Goal: Information Seeking & Learning: Learn about a topic

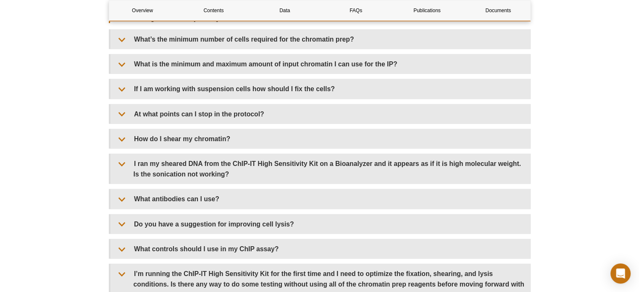
scroll to position [2383, 0]
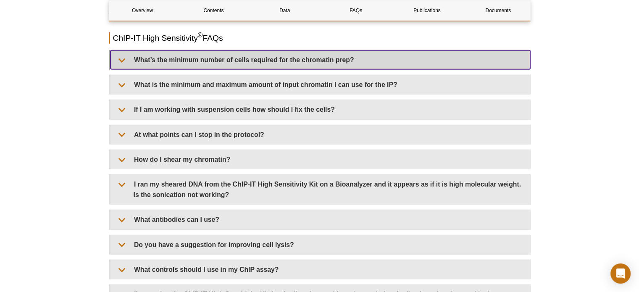
click at [241, 62] on summary "What’s the minimum number of cells required for the chromatin prep?" at bounding box center [321, 59] width 420 height 19
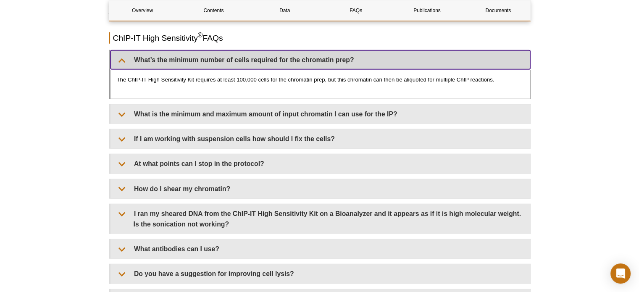
click at [241, 62] on summary "What’s the minimum number of cells required for the chromatin prep?" at bounding box center [321, 59] width 420 height 19
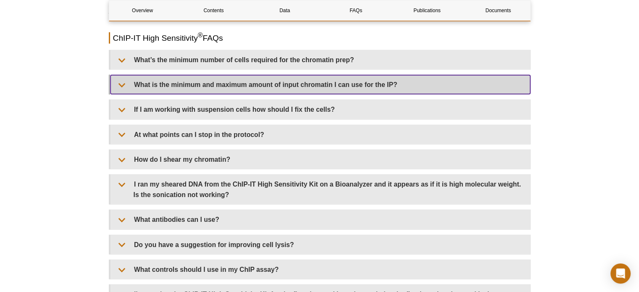
click at [239, 84] on summary "What is the minimum and maximum amount of input chromatin I can use for the IP?" at bounding box center [321, 84] width 420 height 19
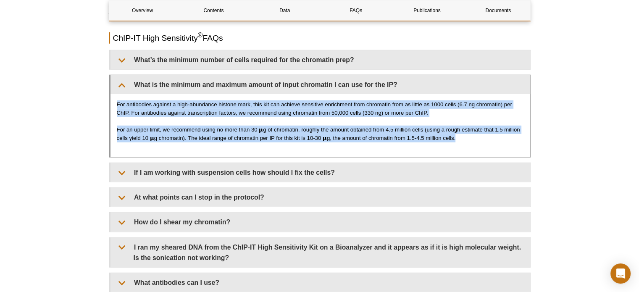
drag, startPoint x: 118, startPoint y: 100, endPoint x: 481, endPoint y: 138, distance: 365.1
click at [481, 138] on div "For antibodies against a high-abundance histone mark, this kit can achieve sens…" at bounding box center [321, 125] width 420 height 63
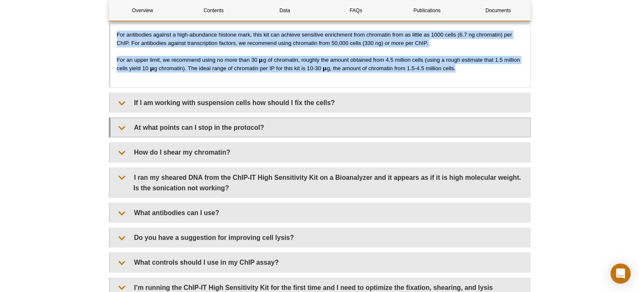
scroll to position [2467, 0]
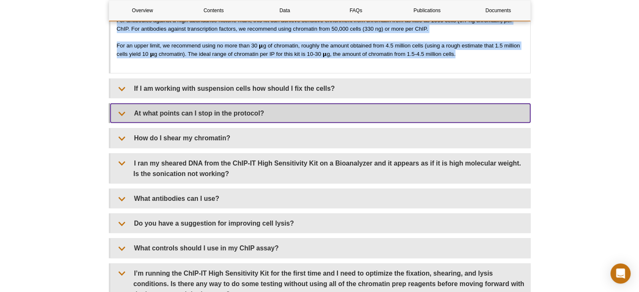
click at [219, 109] on summary "At what points can I stop in the protocol?" at bounding box center [321, 113] width 420 height 19
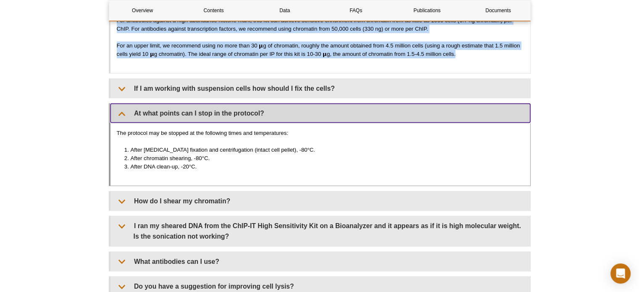
click at [219, 109] on summary "At what points can I stop in the protocol?" at bounding box center [321, 113] width 420 height 19
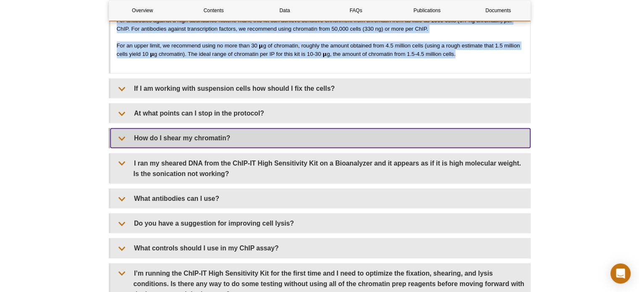
click at [214, 129] on summary "How do I shear my chromatin?" at bounding box center [321, 138] width 420 height 19
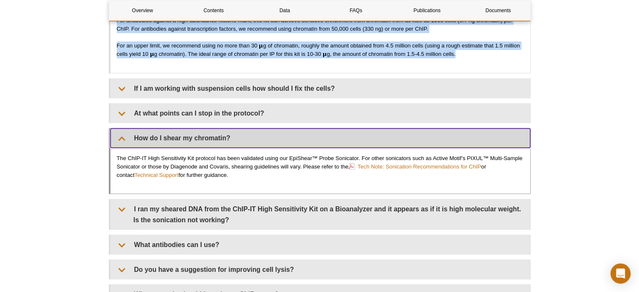
click at [212, 131] on summary "How do I shear my chromatin?" at bounding box center [321, 138] width 420 height 19
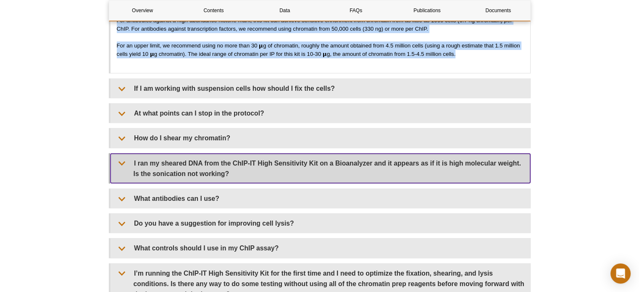
click at [216, 169] on summary "I ran my sheared DNA from the ChIP-IT High Sensitivity Kit on a Bioanalyzer and…" at bounding box center [321, 168] width 420 height 29
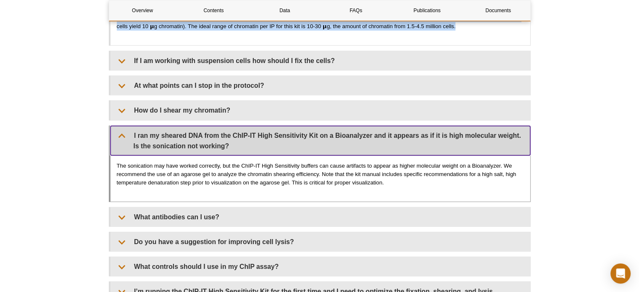
scroll to position [2509, 0]
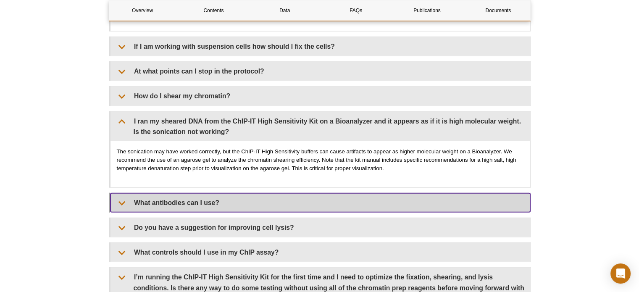
click at [208, 205] on summary "What antibodies can I use?" at bounding box center [321, 202] width 420 height 19
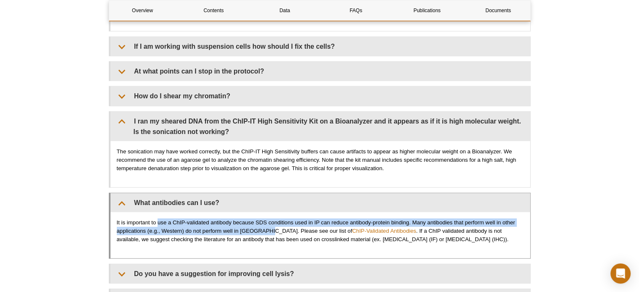
drag, startPoint x: 158, startPoint y: 219, endPoint x: 267, endPoint y: 223, distance: 109.8
click at [267, 223] on p "It is important to use a ChIP-validated antibody because SDS conditions used in…" at bounding box center [320, 231] width 407 height 25
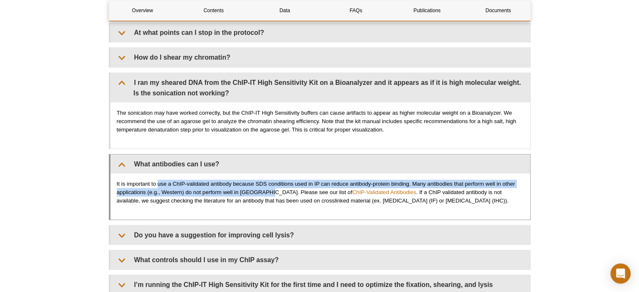
scroll to position [2593, 0]
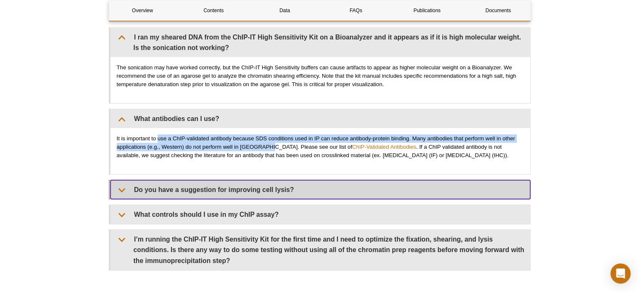
click at [218, 186] on summary "Do you have a suggestion for improving cell lysis?" at bounding box center [321, 189] width 420 height 19
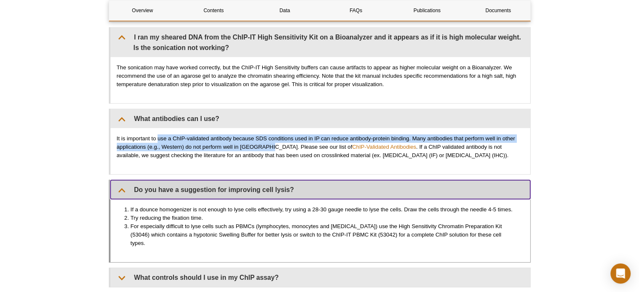
click at [218, 186] on summary "Do you have a suggestion for improving cell lysis?" at bounding box center [321, 189] width 420 height 19
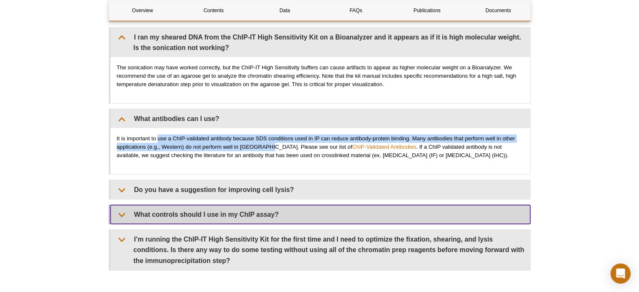
click at [208, 215] on summary "What controls should I use in my ChIP assay?" at bounding box center [321, 214] width 420 height 19
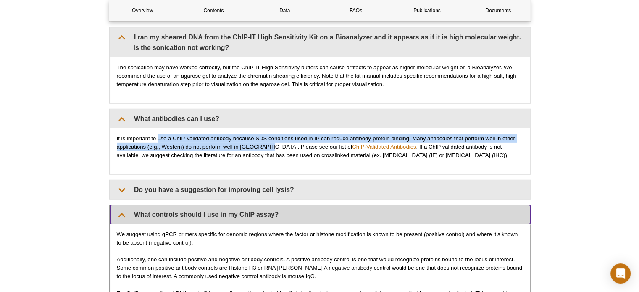
click at [208, 215] on summary "What controls should I use in my ChIP assay?" at bounding box center [321, 214] width 420 height 19
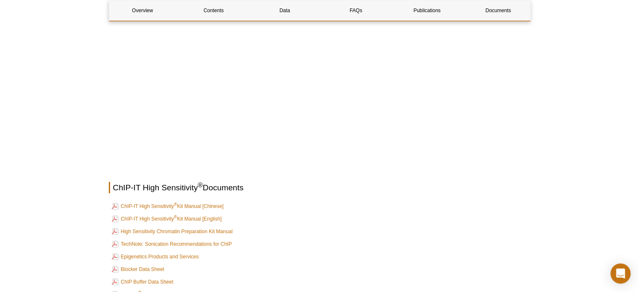
scroll to position [2850, 0]
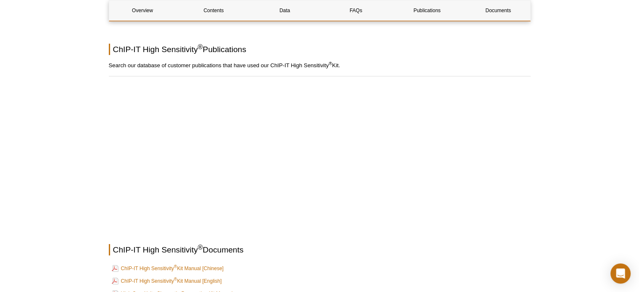
click at [254, 49] on h2 "ChIP-IT High Sensitivity ® Publications" at bounding box center [320, 49] width 422 height 11
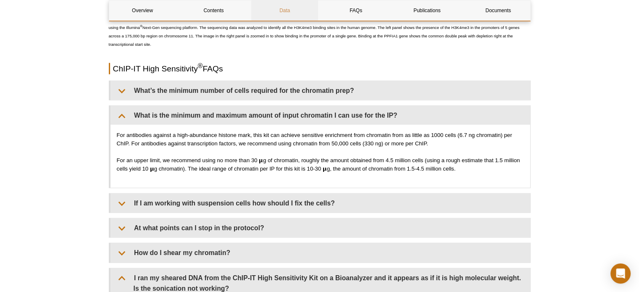
scroll to position [2304, 0]
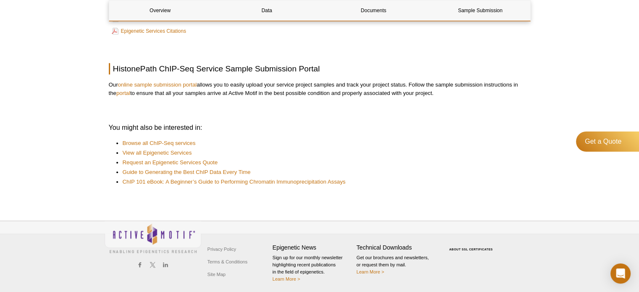
scroll to position [541, 0]
